Goal: Register for event/course

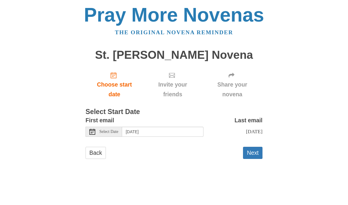
click at [93, 129] on icon at bounding box center [92, 132] width 6 height 6
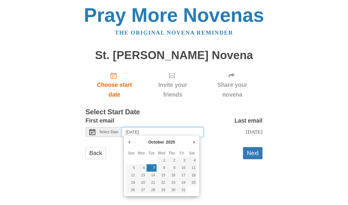
type input "[DATE]"
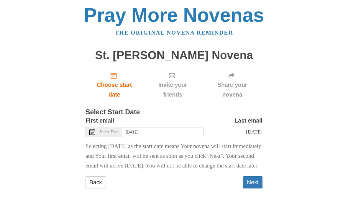
click at [174, 81] on span "Invite your friends" at bounding box center [172, 89] width 47 height 19
click at [173, 77] on use at bounding box center [172, 75] width 6 height 5
click at [174, 76] on icon at bounding box center [172, 76] width 6 height 6
click at [174, 79] on div "Invite your friends" at bounding box center [172, 84] width 59 height 35
click at [173, 81] on span "Invite your friends" at bounding box center [172, 89] width 47 height 19
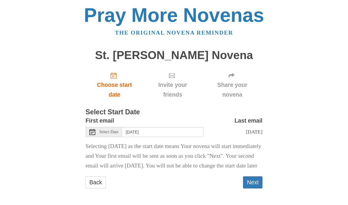
click at [233, 85] on span "Share your novena" at bounding box center [232, 89] width 49 height 19
click at [233, 76] on use at bounding box center [232, 75] width 6 height 5
click at [255, 188] on button "Next" at bounding box center [252, 182] width 19 height 12
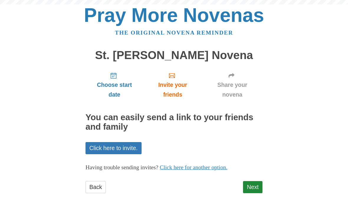
click at [253, 189] on link "Next" at bounding box center [252, 187] width 19 height 12
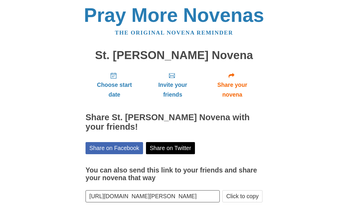
click at [174, 79] on link "Invite your friends" at bounding box center [172, 84] width 59 height 35
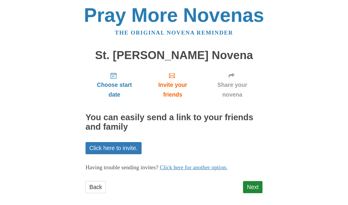
click at [130, 146] on link "Click here to invite." at bounding box center [114, 148] width 56 height 12
